Goal: Navigation & Orientation: Find specific page/section

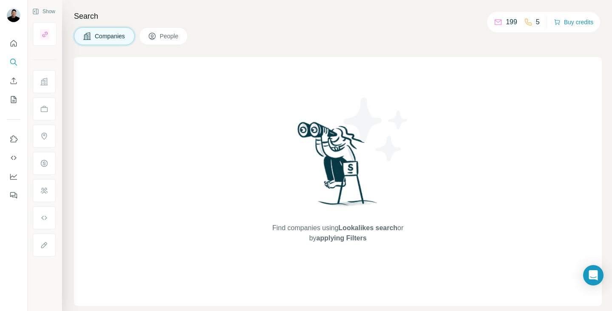
click at [156, 38] on icon at bounding box center [152, 36] width 9 height 9
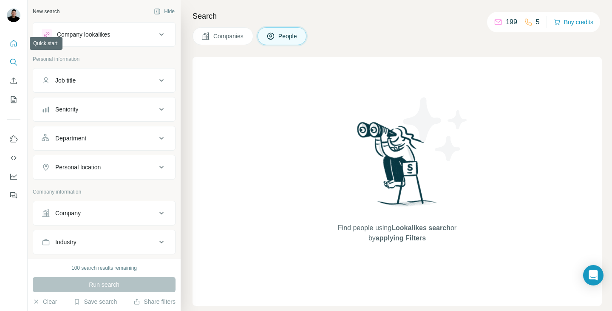
click at [15, 41] on icon "Quick start" at bounding box center [14, 43] width 6 height 6
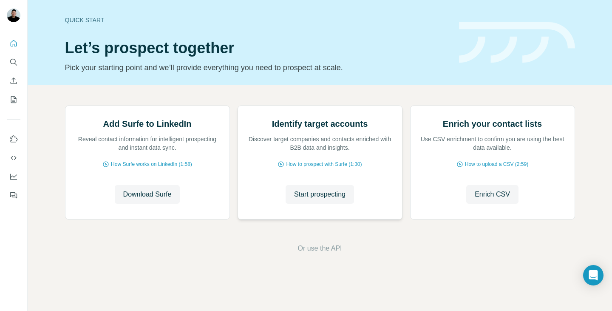
scroll to position [55, 0]
click at [13, 63] on icon "Search" at bounding box center [13, 62] width 9 height 9
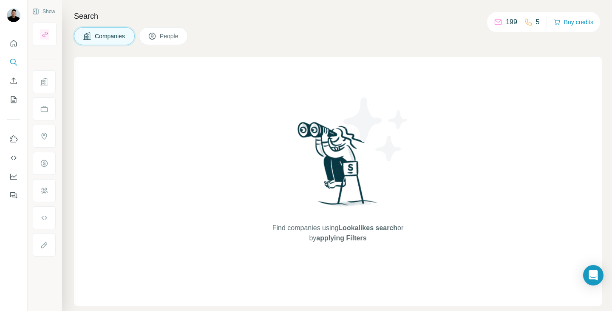
click at [163, 28] on button "People" at bounding box center [163, 36] width 49 height 18
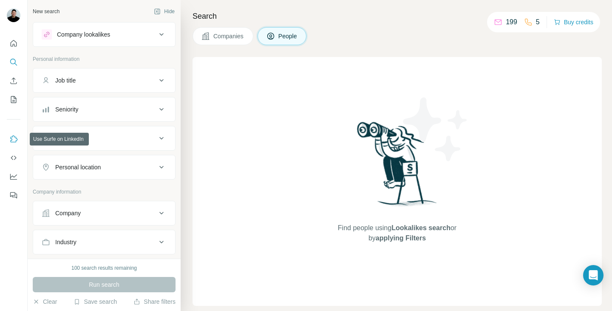
click at [16, 142] on icon "Use Surfe on LinkedIn" at bounding box center [13, 139] width 9 height 9
